Goal: Transaction & Acquisition: Purchase product/service

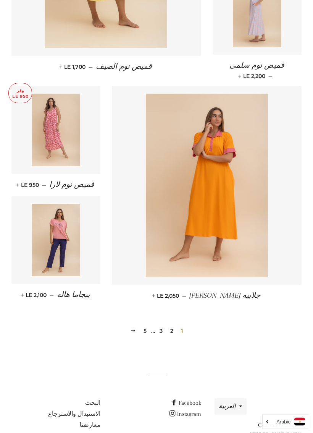
scroll to position [889, 0]
click at [175, 325] on link "2" at bounding box center [171, 330] width 9 height 11
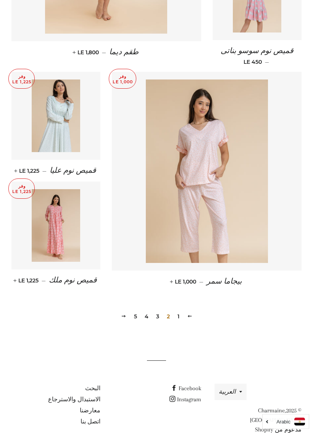
scroll to position [912, 0]
click at [161, 310] on link "3" at bounding box center [157, 315] width 9 height 11
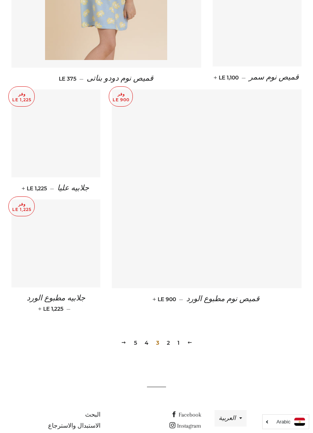
scroll to position [887, 0]
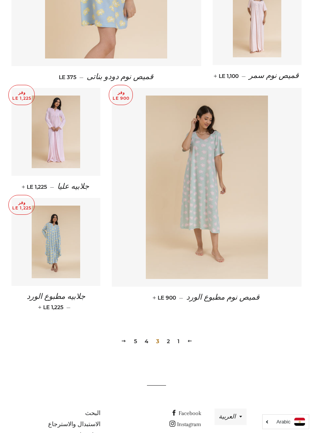
click at [150, 335] on link "4" at bounding box center [147, 340] width 10 height 11
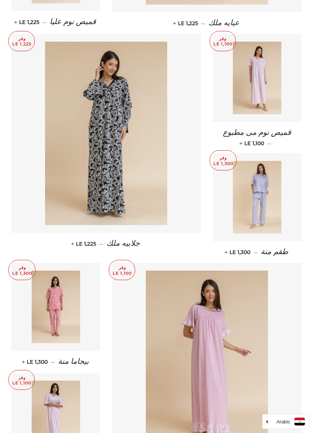
scroll to position [712, 0]
click at [58, 280] on img at bounding box center [56, 306] width 49 height 73
